Goal: Browse casually

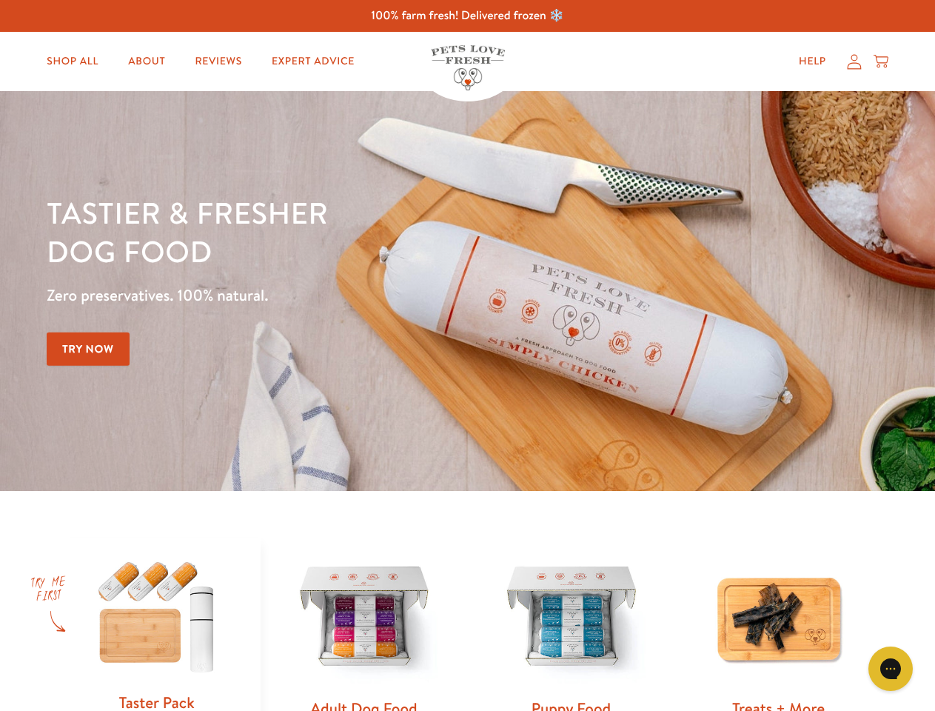
click at [467, 355] on div "Tastier & fresher dog food Zero preservatives. 100% natural. Try Now" at bounding box center [327, 290] width 561 height 195
click at [891, 669] on icon "Gorgias live chat" at bounding box center [890, 668] width 14 height 14
